Goal: Find specific fact: Find specific fact

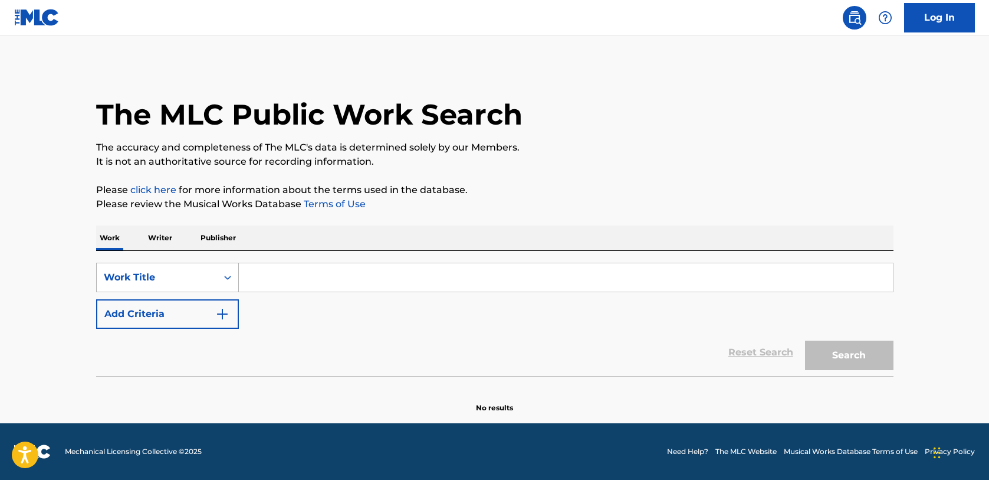
click at [176, 275] on div "Work Title" at bounding box center [157, 277] width 106 height 14
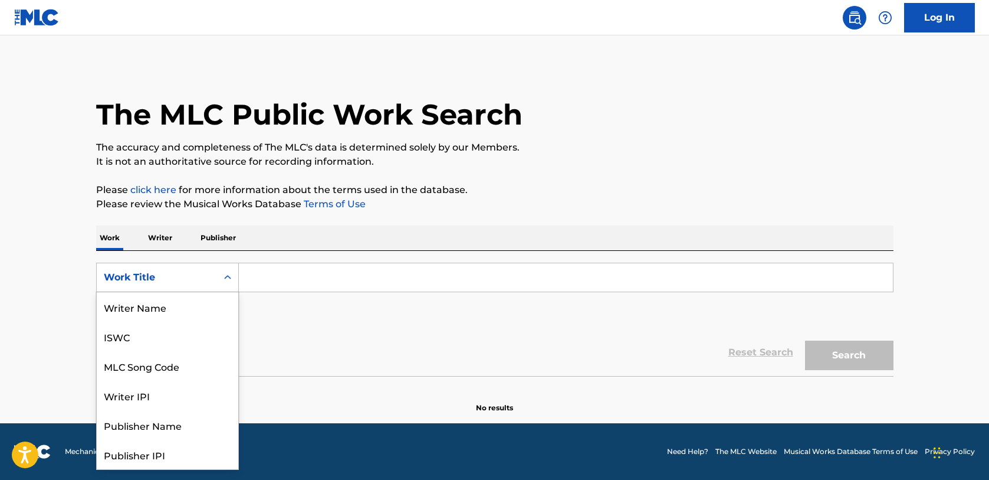
scroll to position [59, 0]
drag, startPoint x: 168, startPoint y: 310, endPoint x: 209, endPoint y: 296, distance: 43.5
click at [168, 309] on div "MLC Song Code" at bounding box center [168, 306] width 142 height 29
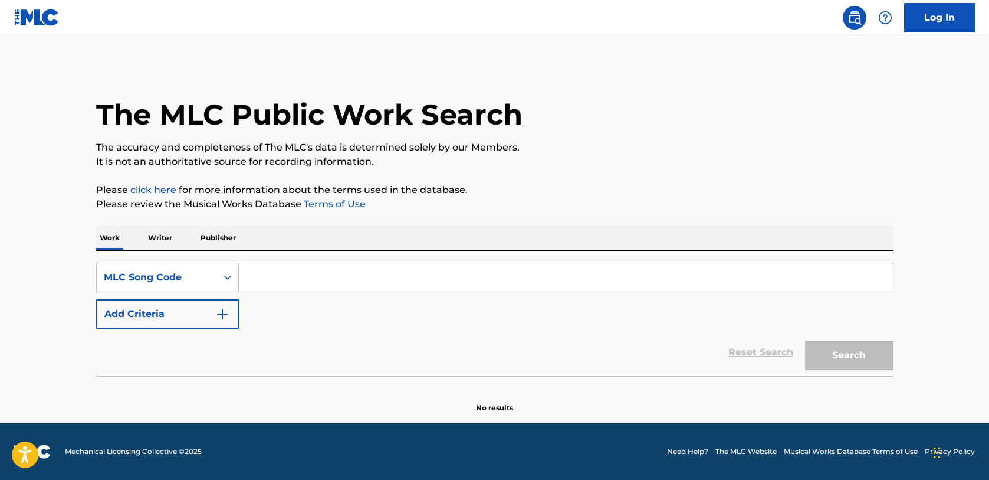
click at [295, 264] on input "Search Form" at bounding box center [566, 277] width 654 height 28
paste input "SH882L"
type input "SH882L"
click at [818, 357] on button "Search" at bounding box center [849, 354] width 88 height 29
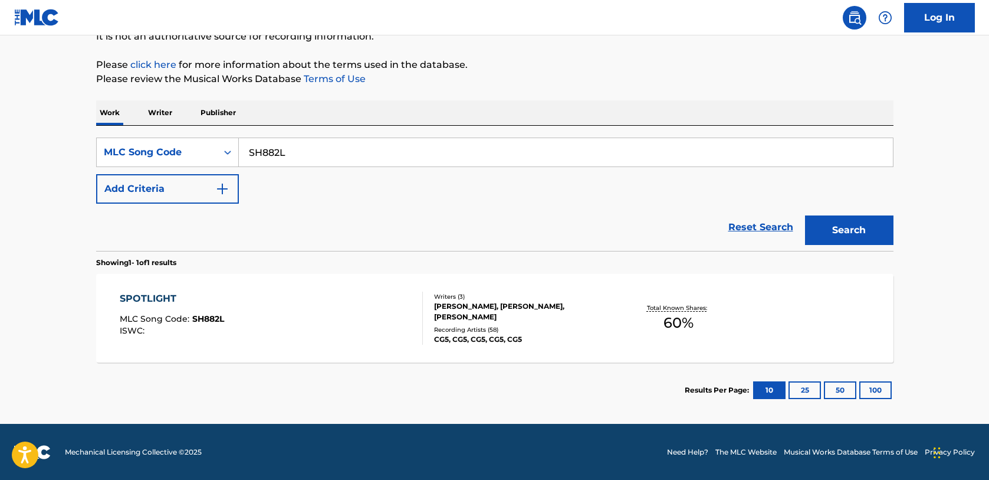
scroll to position [126, 0]
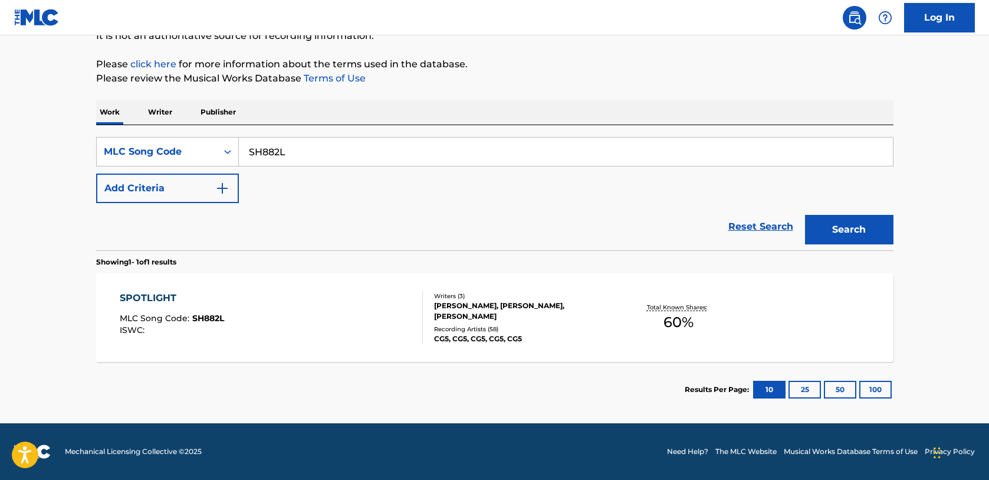
click at [157, 298] on div "SPOTLIGHT" at bounding box center [172, 298] width 104 height 14
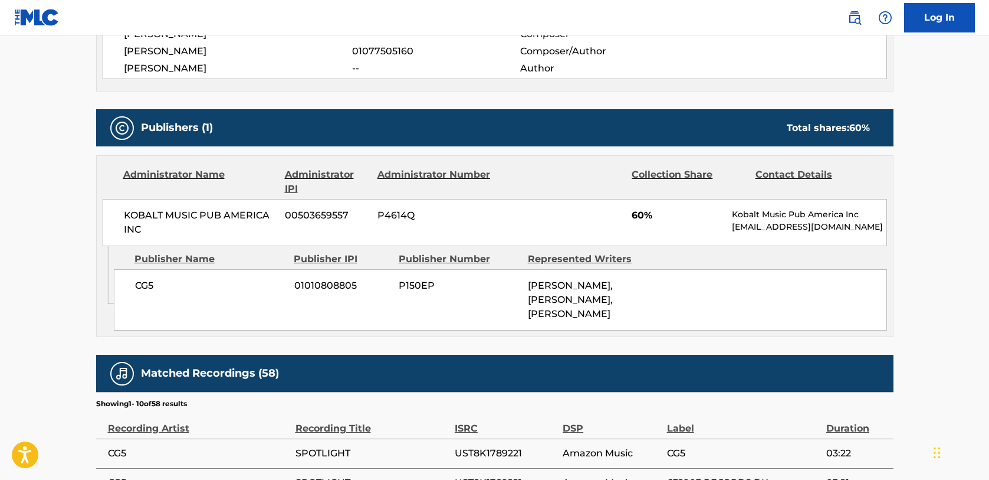
scroll to position [354, 0]
